Goal: Find contact information: Find contact information

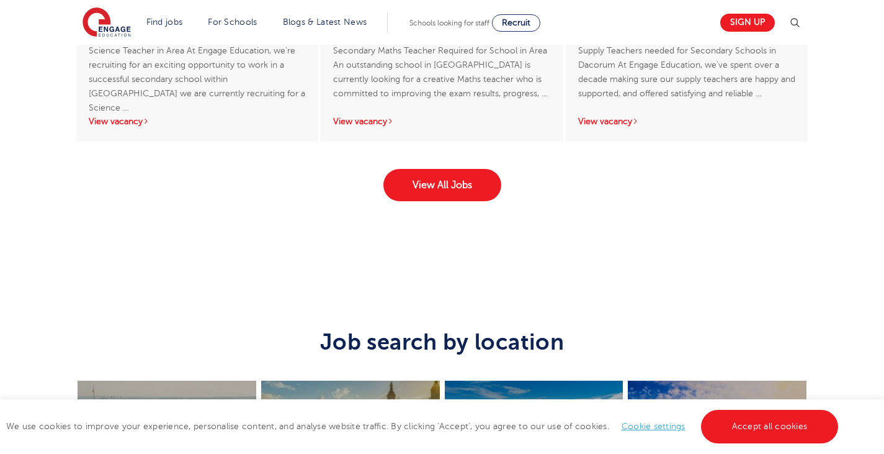
scroll to position [1512, 0]
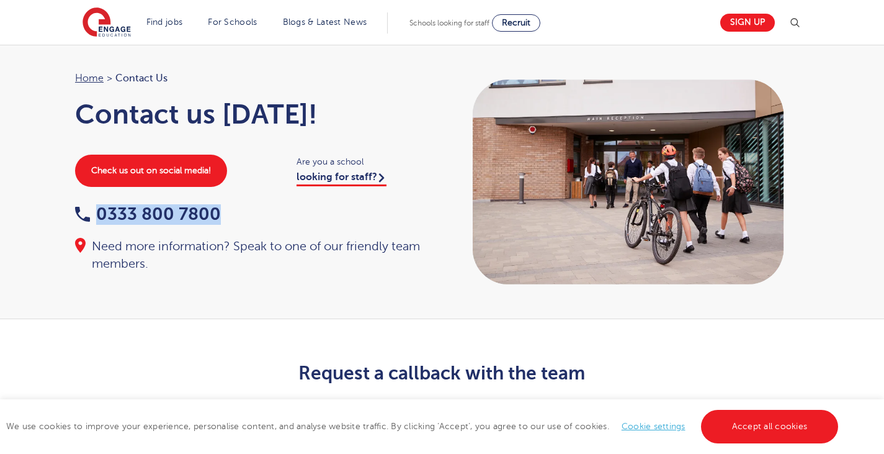
drag, startPoint x: 227, startPoint y: 207, endPoint x: 99, endPoint y: 209, distance: 127.9
click at [99, 209] on div "0333 800 7800" at bounding box center [252, 214] width 355 height 19
copy link "0333 800 7800"
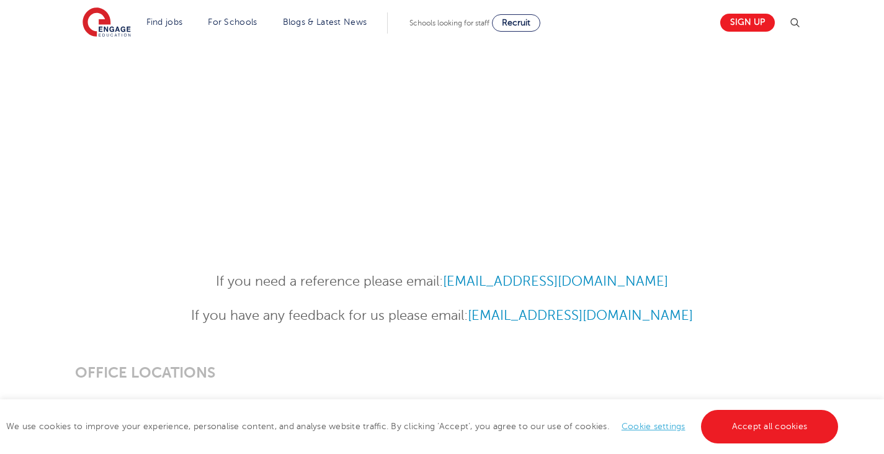
scroll to position [807, 0]
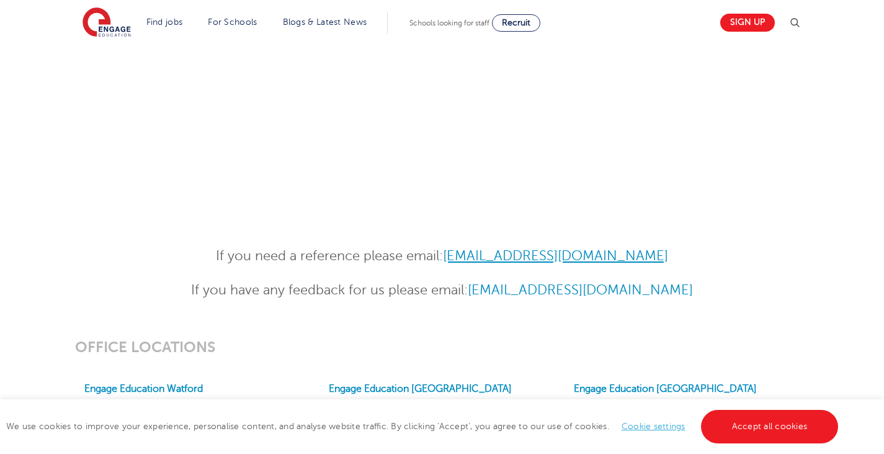
drag, startPoint x: 668, startPoint y: 258, endPoint x: 454, endPoint y: 253, distance: 214.2
click at [454, 253] on p "If you need a reference please email: [EMAIL_ADDRESS][DOMAIN_NAME]" at bounding box center [442, 256] width 609 height 22
copy link "[EMAIL_ADDRESS][DOMAIN_NAME]"
click at [672, 267] on div "If you need a reference please email: [EMAIL_ADDRESS][DOMAIN_NAME] If you have …" at bounding box center [442, 273] width 609 height 56
drag, startPoint x: 674, startPoint y: 257, endPoint x: 451, endPoint y: 256, distance: 223.4
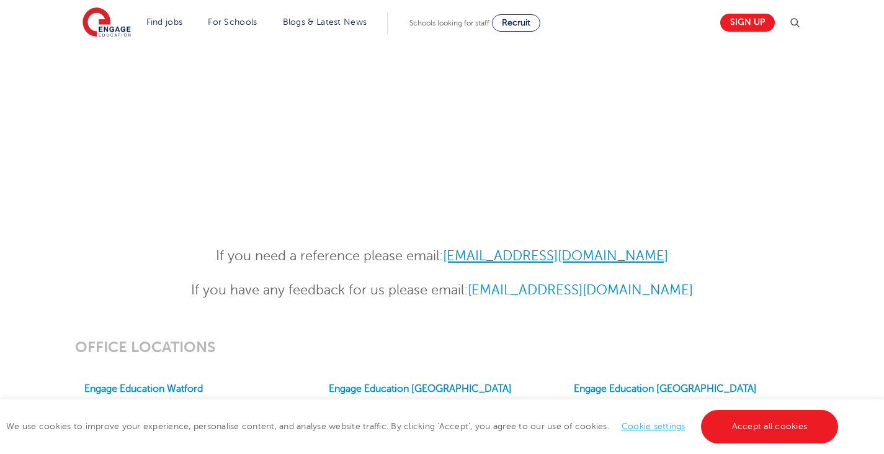
click at [451, 256] on p "If you need a reference please email: [EMAIL_ADDRESS][DOMAIN_NAME]" at bounding box center [442, 256] width 609 height 22
copy link "[EMAIL_ADDRESS][DOMAIN_NAME]"
